Goal: Navigation & Orientation: Find specific page/section

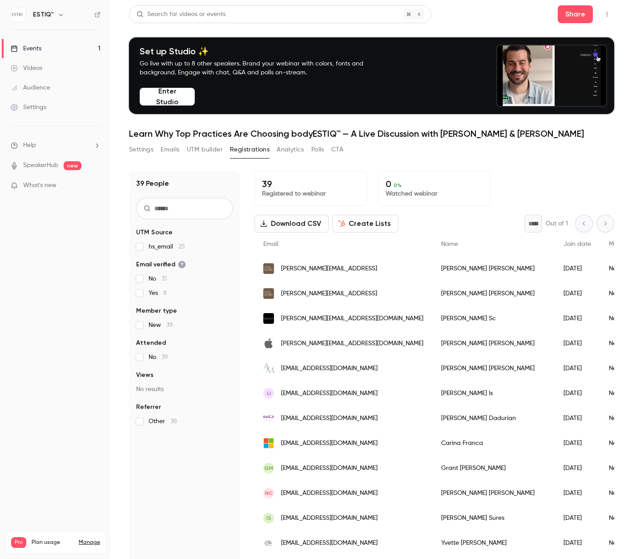
click at [62, 45] on link "Events 1" at bounding box center [55, 49] width 111 height 20
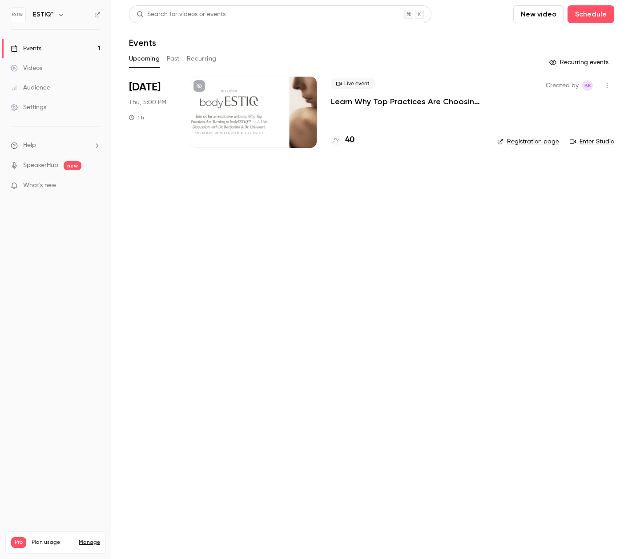
click at [351, 138] on h4 "40" at bounding box center [349, 140] width 9 height 12
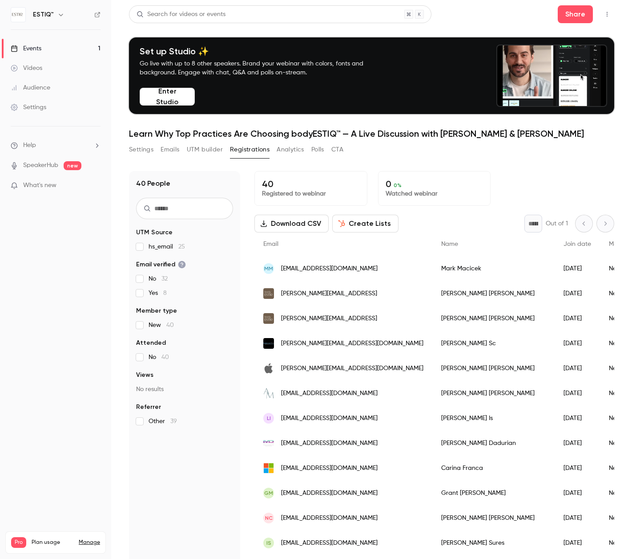
click at [209, 190] on div "40 People UTM Source hs_email 25 Email verified No 32 Yes 8 Member type New 40 …" at bounding box center [184, 406] width 111 height 470
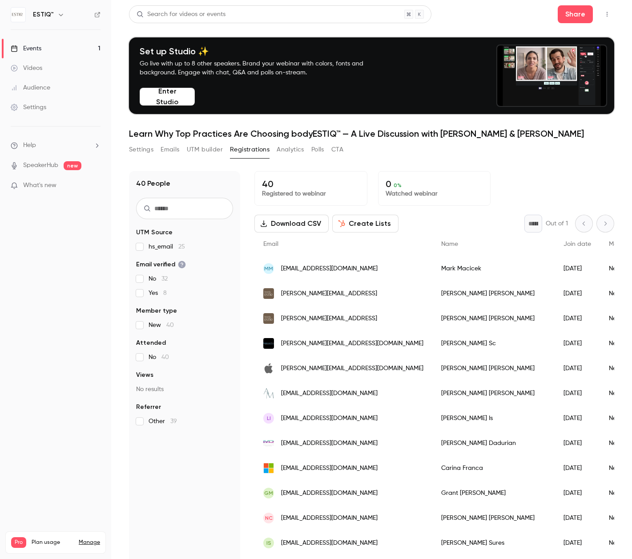
click at [45, 67] on link "Videos" at bounding box center [55, 68] width 111 height 20
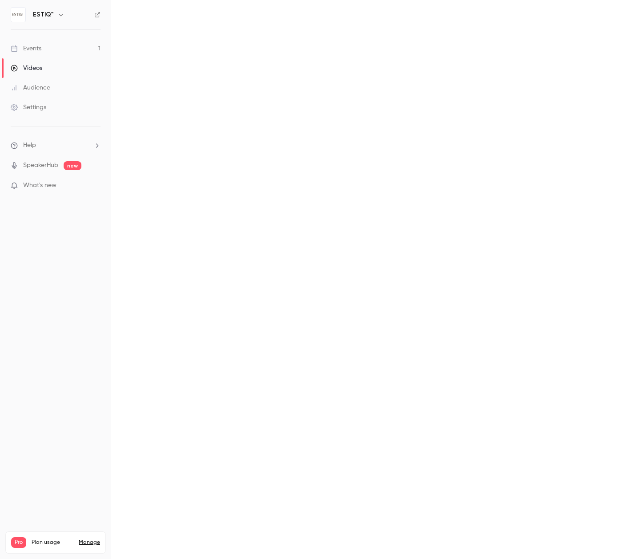
click at [41, 53] on link "Events 1" at bounding box center [55, 49] width 111 height 20
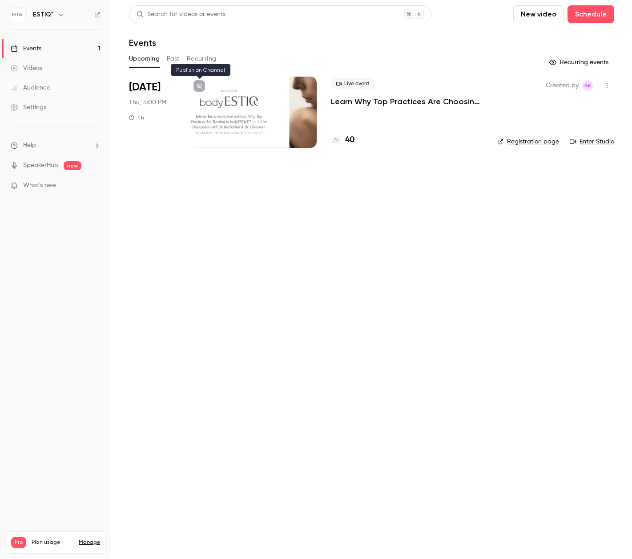
click at [200, 86] on icon at bounding box center [199, 85] width 5 height 5
